Goal: Task Accomplishment & Management: Use online tool/utility

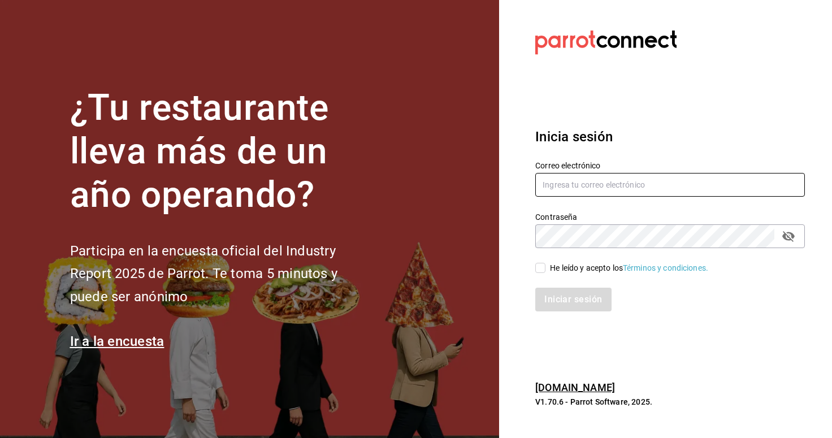
click at [642, 194] on input "text" at bounding box center [671, 185] width 270 height 24
type input "Sukhothaimx@gmail.com"
click at [547, 273] on span "He leído y acepto los Términos y condiciones." at bounding box center [627, 268] width 163 height 12
click at [546, 273] on input "He leído y acepto los Términos y condiciones." at bounding box center [541, 268] width 10 height 10
checkbox input "true"
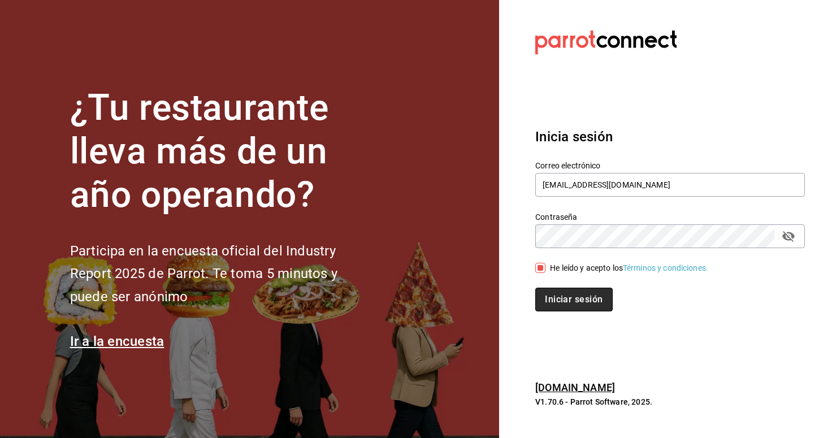
click at [553, 296] on button "Iniciar sesión" at bounding box center [574, 300] width 77 height 24
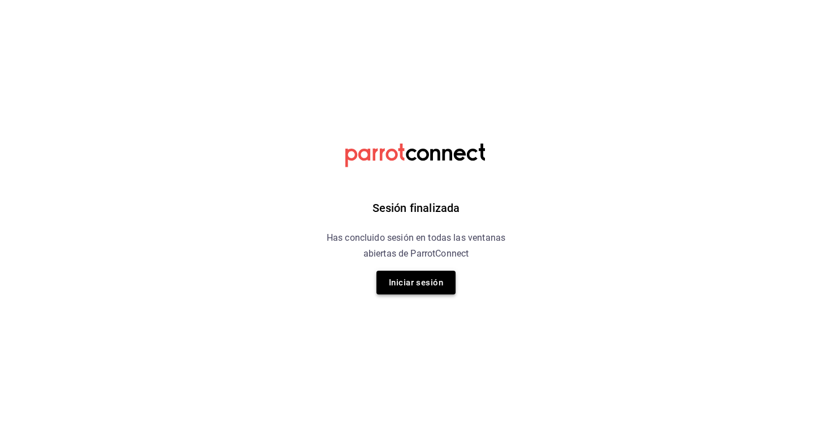
click at [416, 281] on button "Iniciar sesión" at bounding box center [416, 283] width 79 height 24
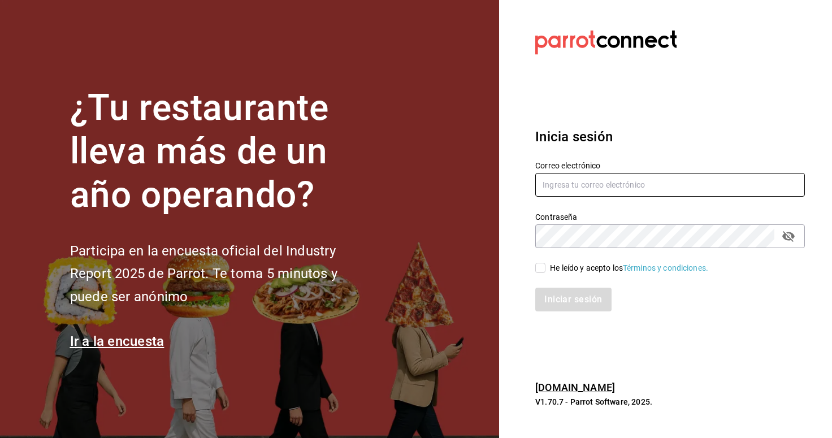
click at [580, 184] on input "text" at bounding box center [671, 185] width 270 height 24
type input "Sukhothaimx@gmail.com"
click at [545, 268] on input "He leído y acepto los Términos y condiciones." at bounding box center [541, 268] width 10 height 10
checkbox input "true"
click at [553, 297] on button "Iniciar sesión" at bounding box center [574, 300] width 77 height 24
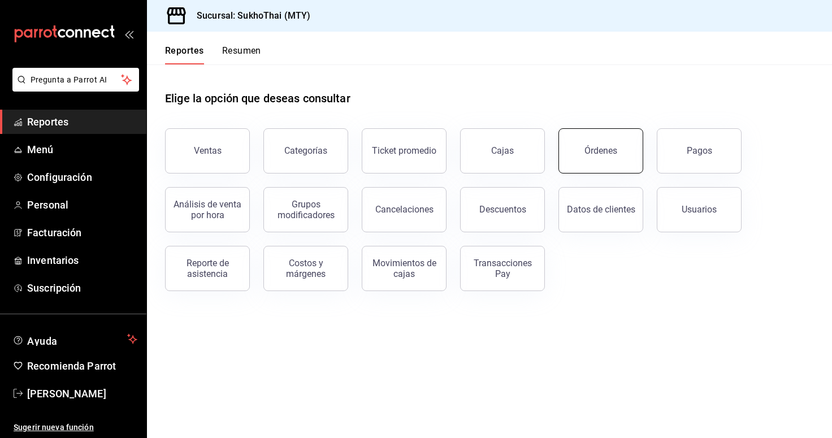
click at [625, 144] on button "Órdenes" at bounding box center [601, 150] width 85 height 45
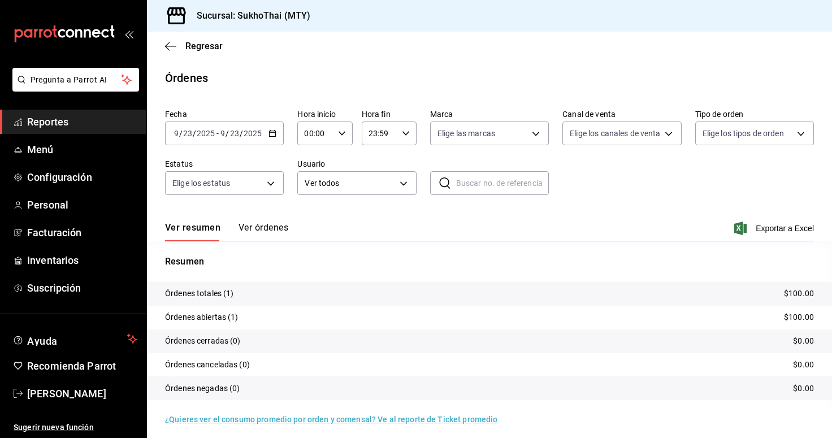
click at [258, 223] on button "Ver órdenes" at bounding box center [264, 231] width 50 height 19
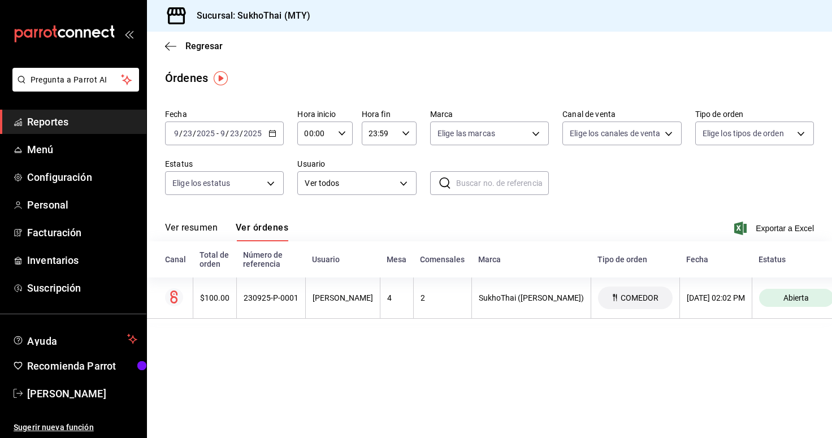
click at [200, 228] on button "Ver resumen" at bounding box center [191, 231] width 53 height 19
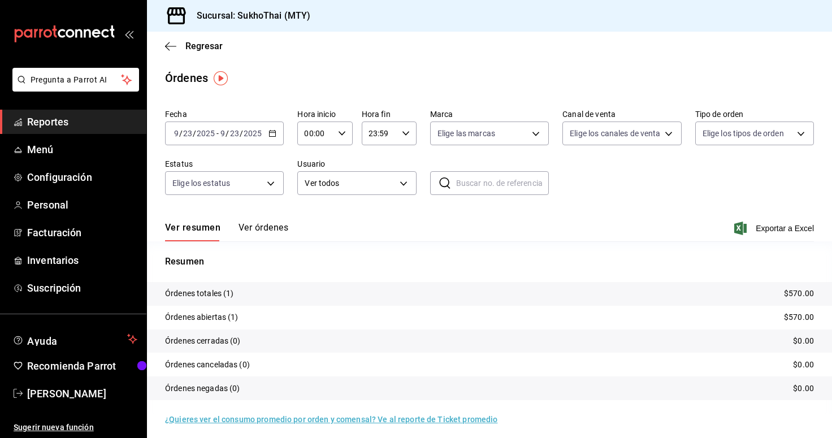
click at [265, 232] on button "Ver órdenes" at bounding box center [264, 231] width 50 height 19
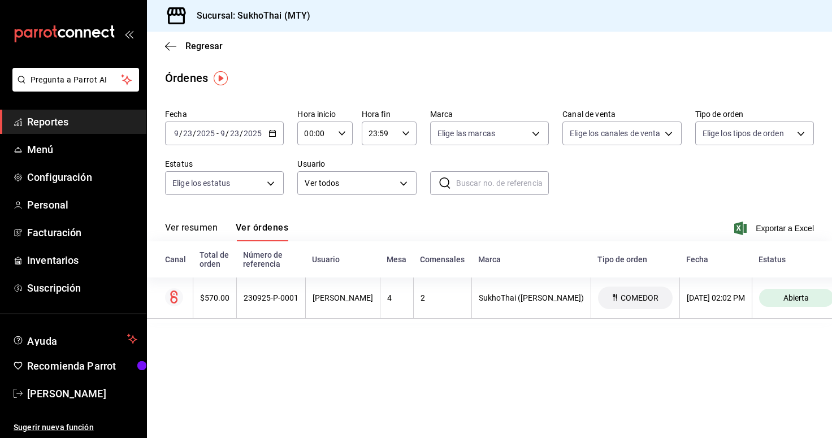
click at [188, 226] on button "Ver resumen" at bounding box center [191, 231] width 53 height 19
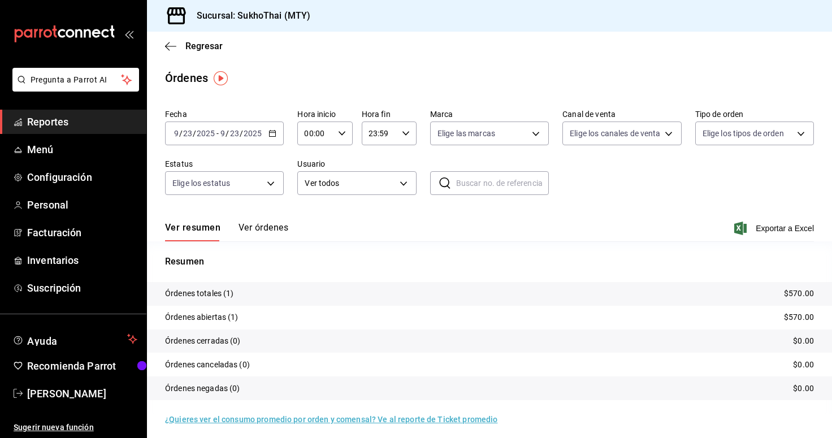
click at [257, 234] on button "Ver órdenes" at bounding box center [264, 231] width 50 height 19
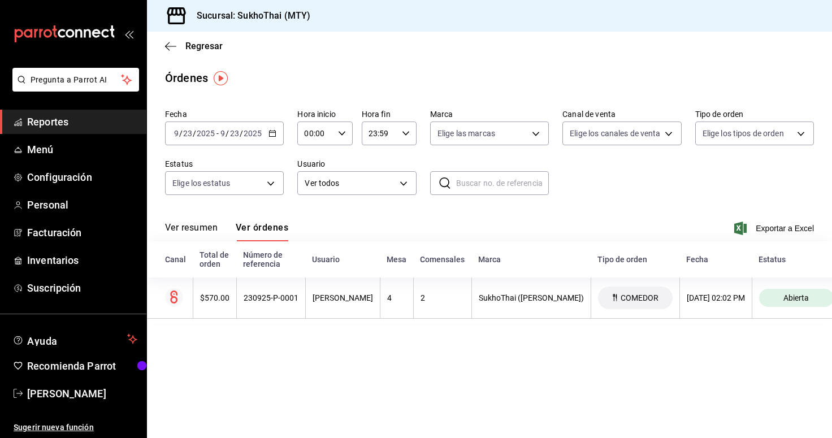
click at [192, 225] on button "Ver resumen" at bounding box center [191, 231] width 53 height 19
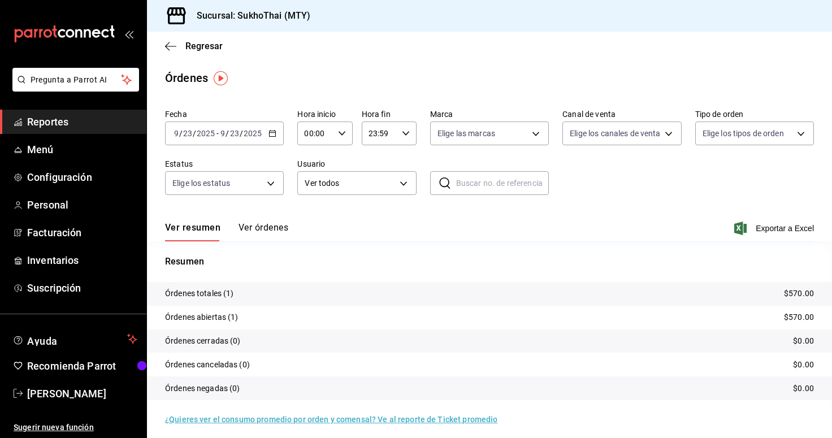
click at [272, 236] on button "Ver órdenes" at bounding box center [264, 231] width 50 height 19
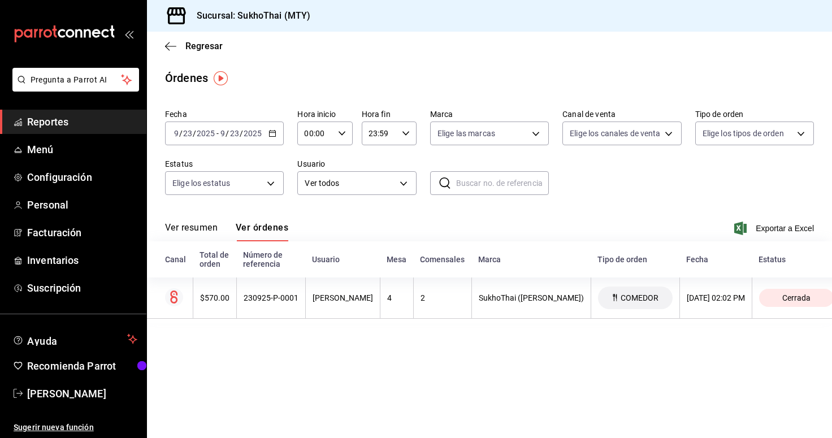
click at [204, 223] on button "Ver resumen" at bounding box center [191, 231] width 53 height 19
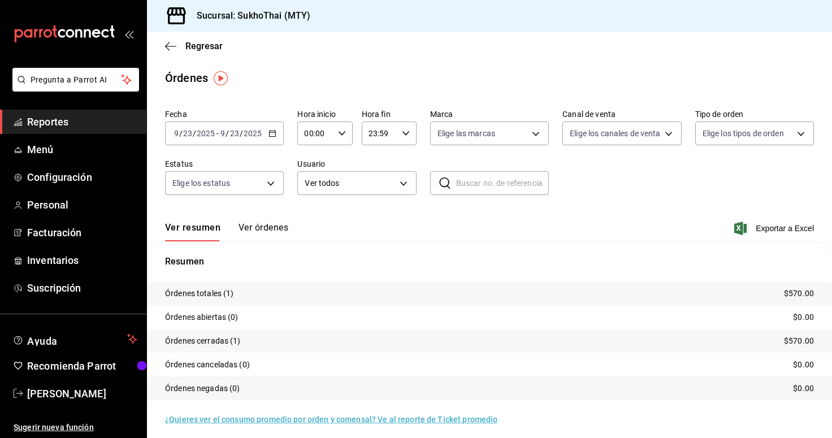
click at [257, 223] on button "Ver órdenes" at bounding box center [264, 231] width 50 height 19
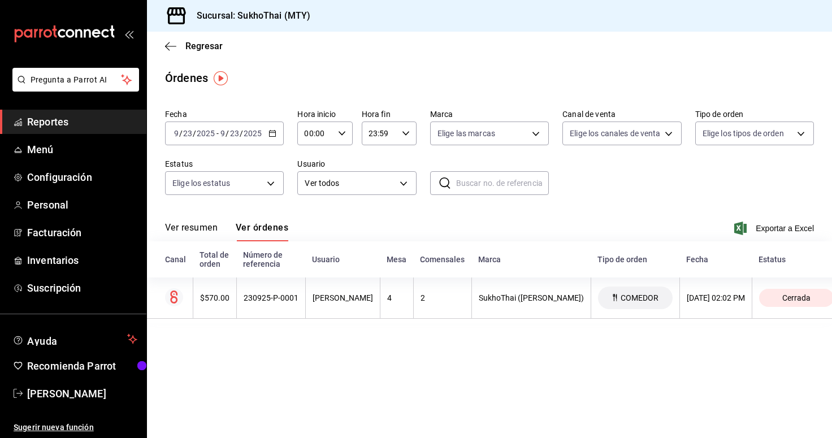
click at [201, 229] on button "Ver resumen" at bounding box center [191, 231] width 53 height 19
